Goal: Find specific page/section: Find specific page/section

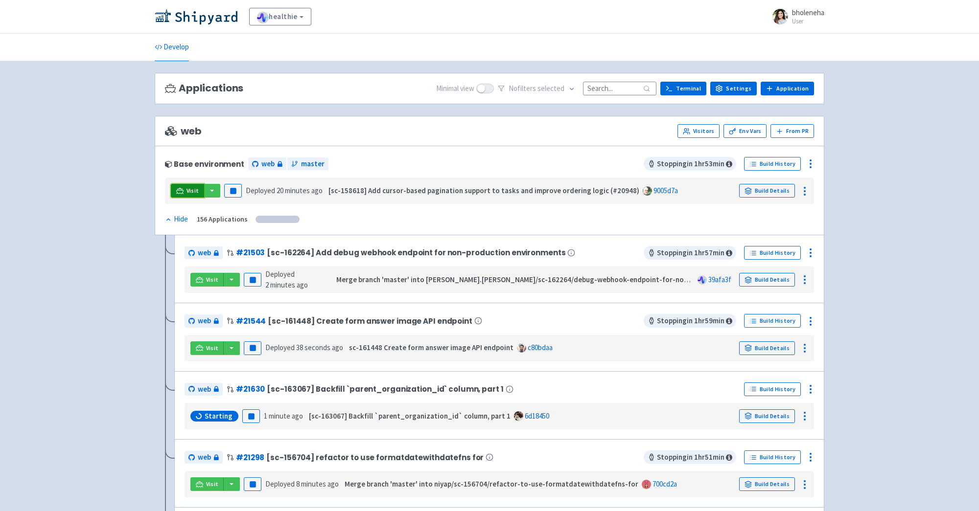
click at [191, 187] on span "Visit" at bounding box center [192, 191] width 13 height 8
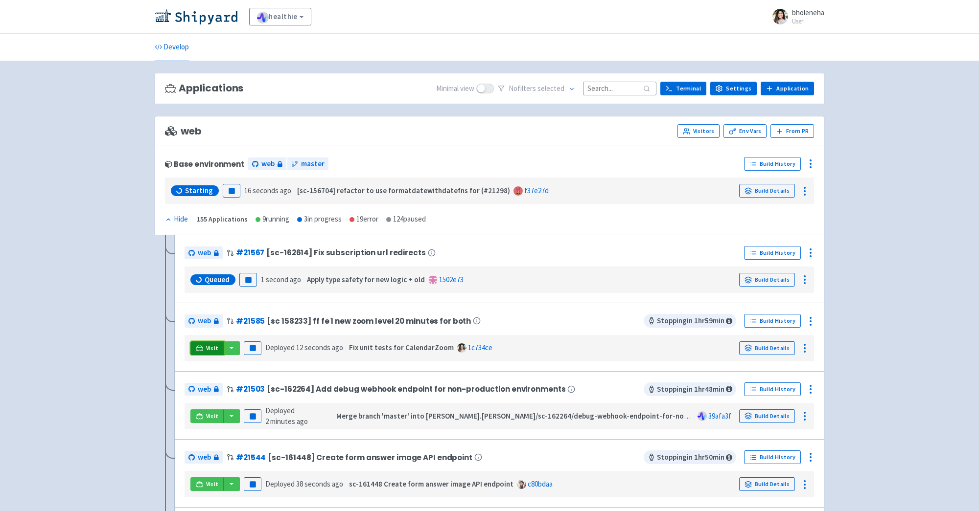
click at [198, 347] on icon at bounding box center [199, 348] width 7 height 7
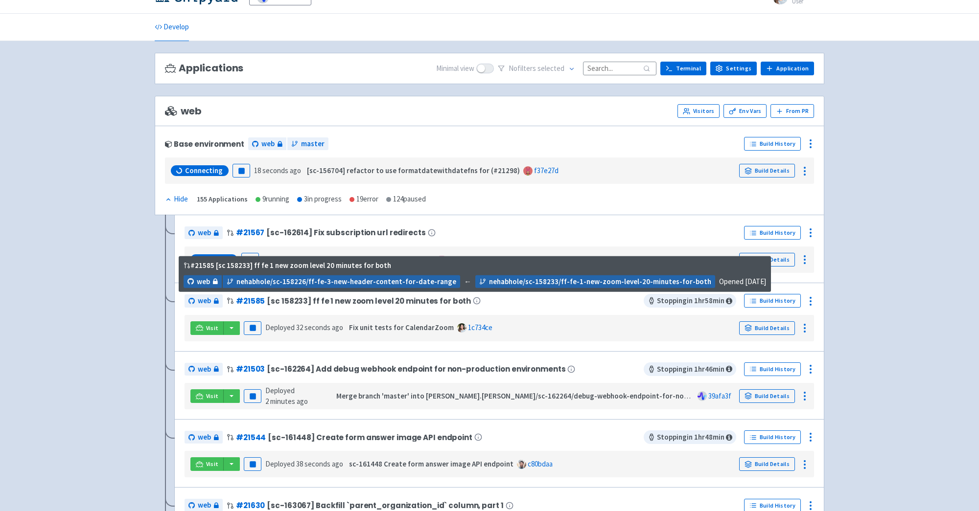
scroll to position [27, 0]
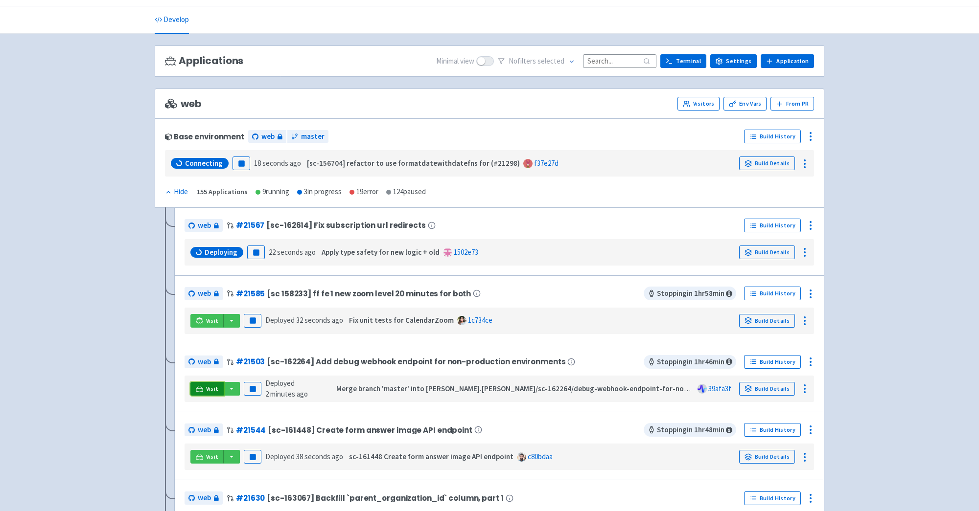
click at [218, 388] on link "Visit" at bounding box center [206, 389] width 33 height 14
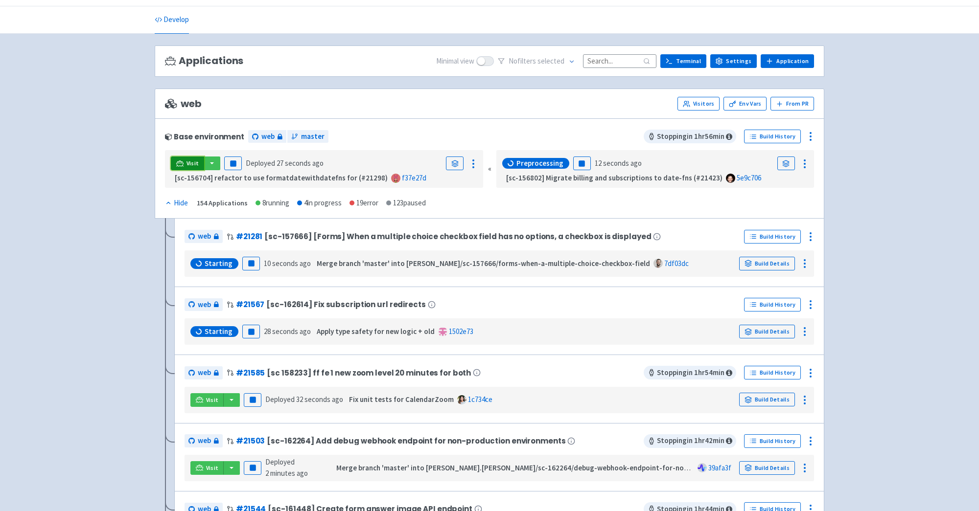
click at [186, 157] on link "Visit" at bounding box center [187, 164] width 33 height 14
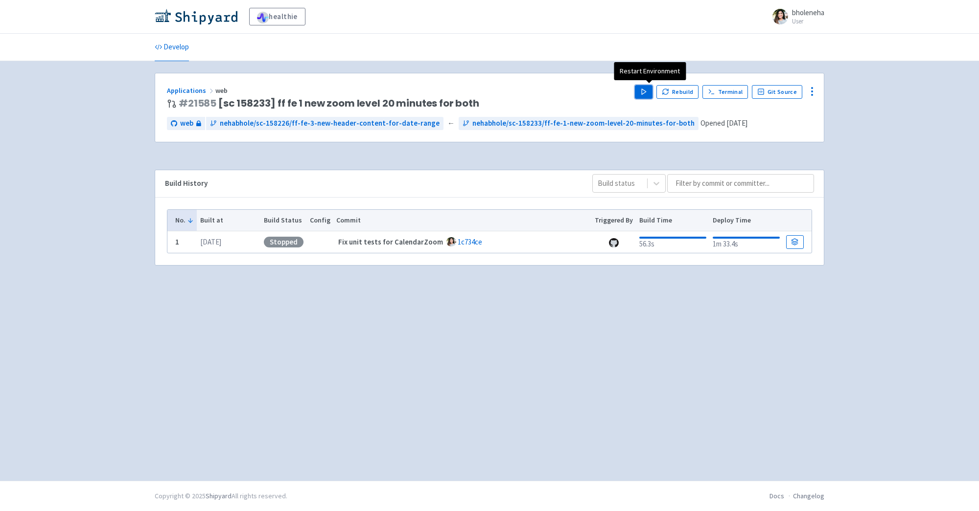
click at [648, 88] on icon "button" at bounding box center [643, 91] width 7 height 7
click at [646, 88] on icon "button" at bounding box center [643, 91] width 7 height 7
click at [646, 88] on button "Loading" at bounding box center [644, 92] width 18 height 14
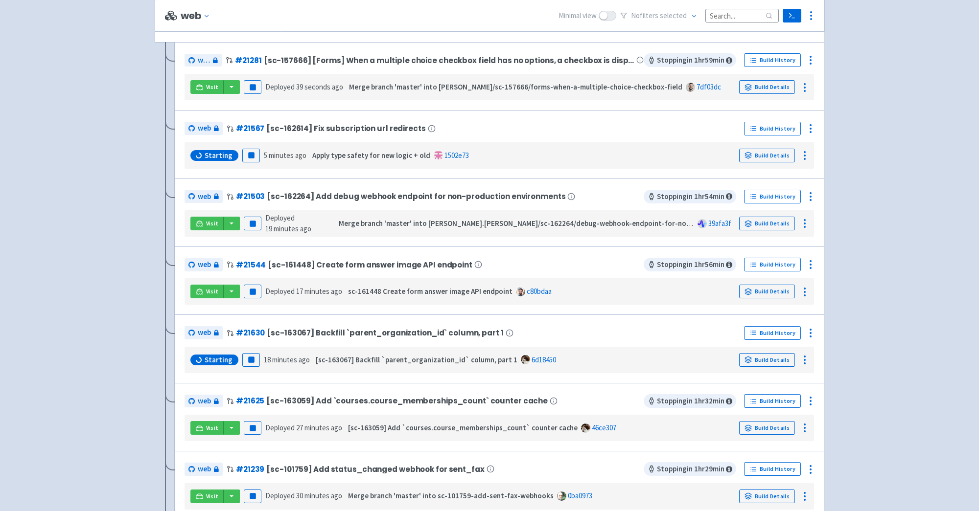
scroll to position [212, 0]
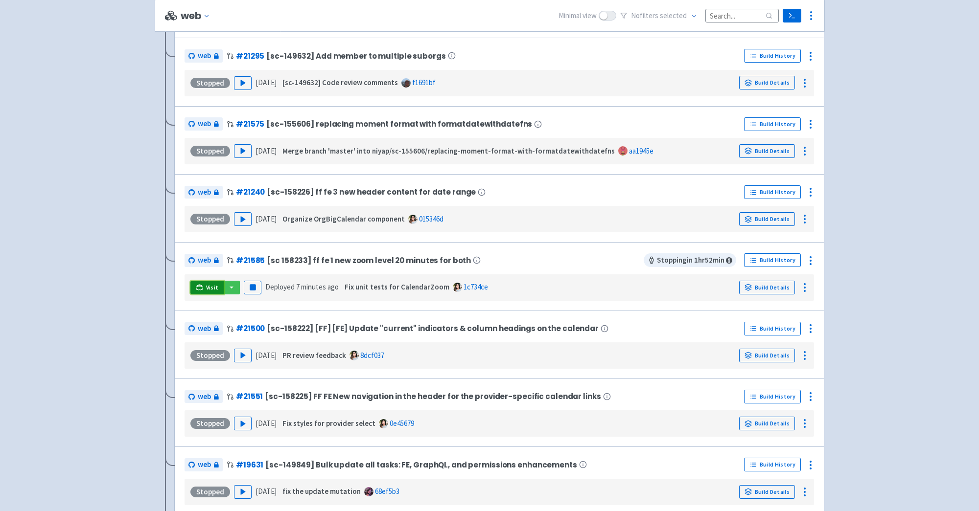
click at [204, 285] on link "Visit" at bounding box center [206, 288] width 33 height 14
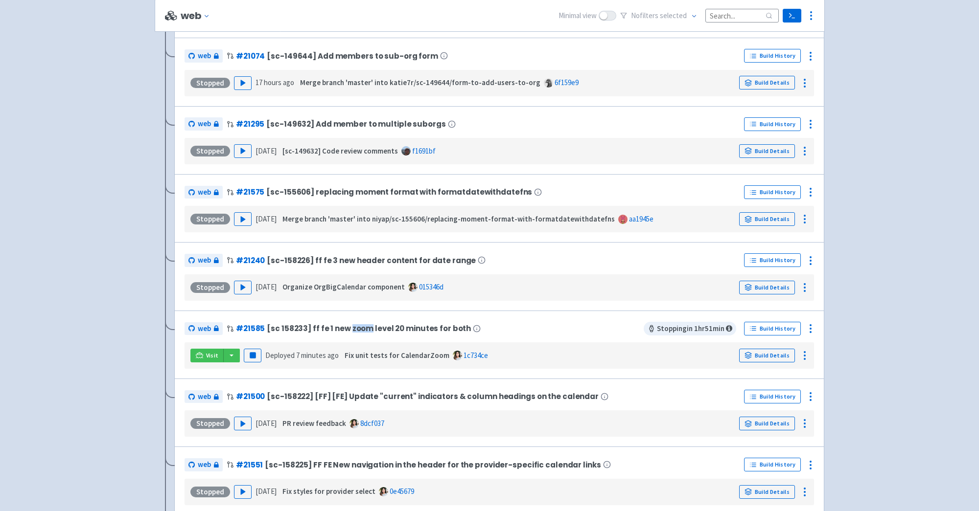
scroll to position [1436, 0]
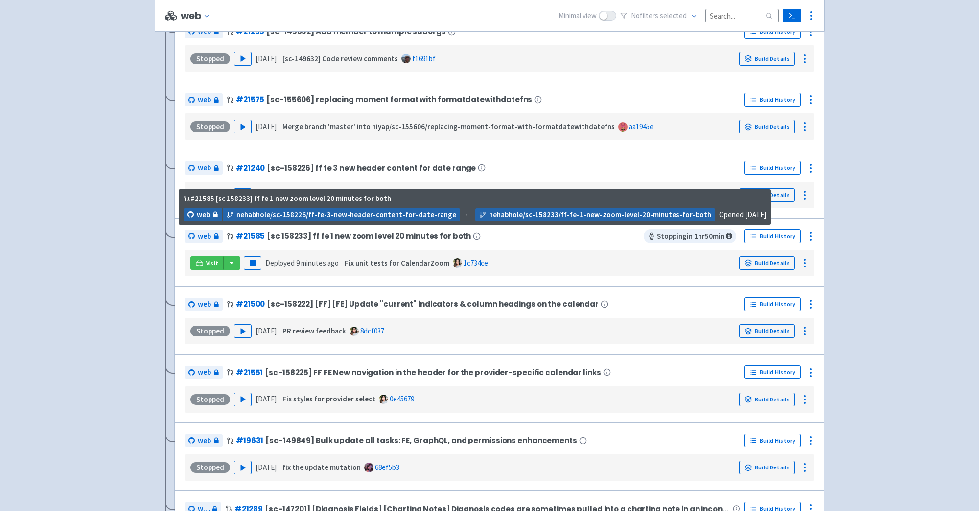
scroll to position [1477, 0]
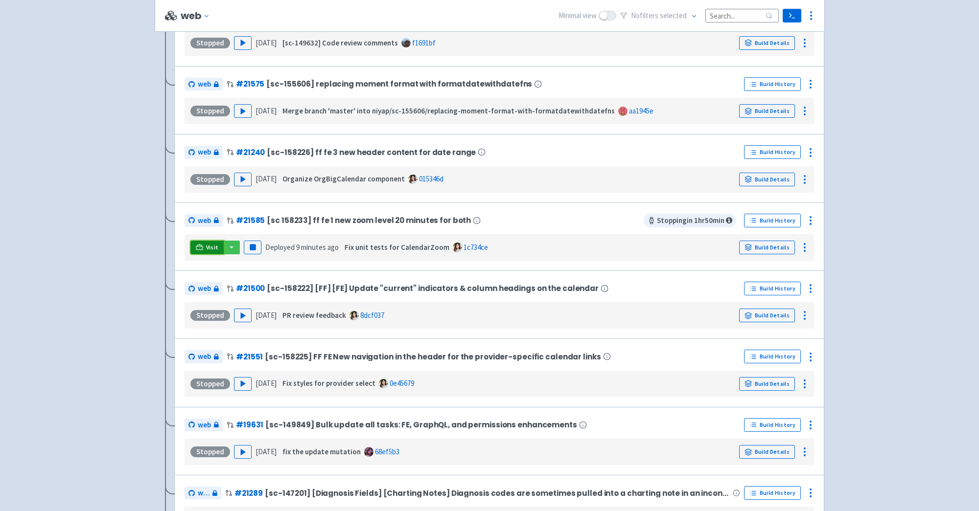
click at [208, 246] on span "Visit" at bounding box center [212, 248] width 13 height 8
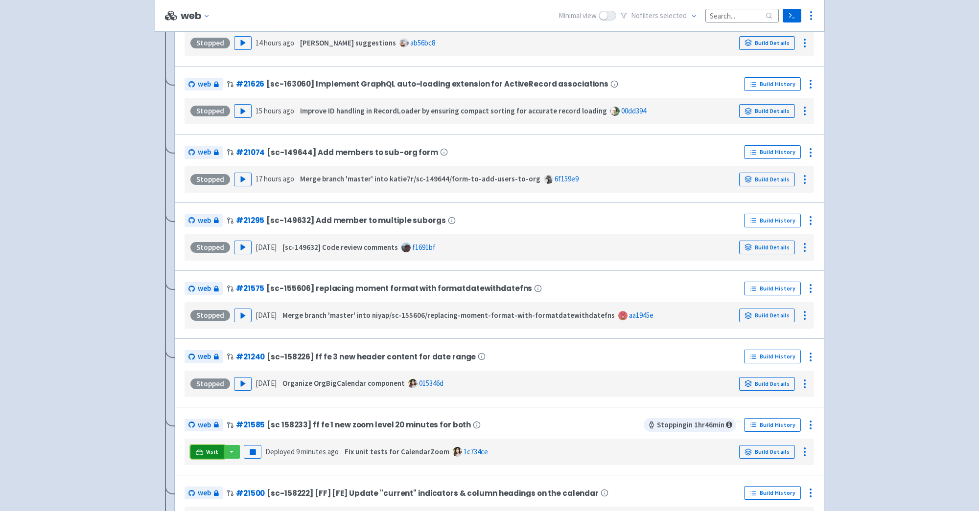
scroll to position [1681, 0]
